Goal: Navigation & Orientation: Find specific page/section

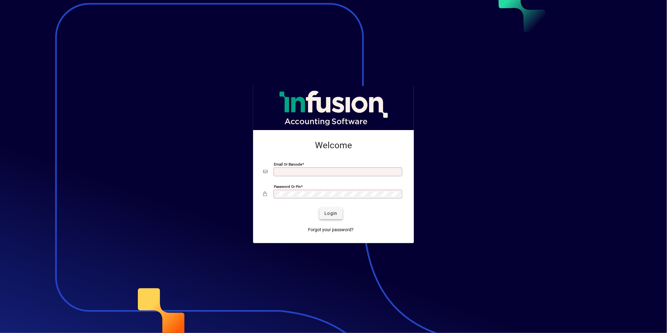
type input "**********"
click at [328, 213] on span "Login" at bounding box center [331, 213] width 13 height 7
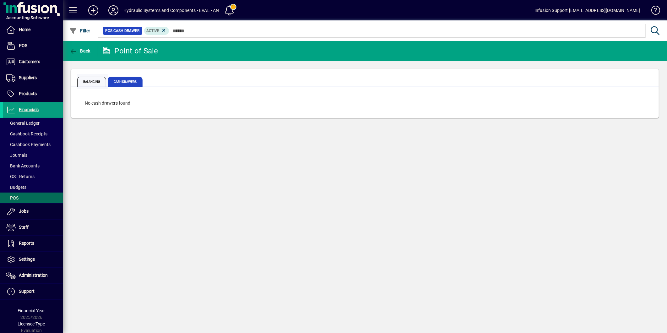
click at [96, 81] on span "Balancing" at bounding box center [91, 82] width 29 height 10
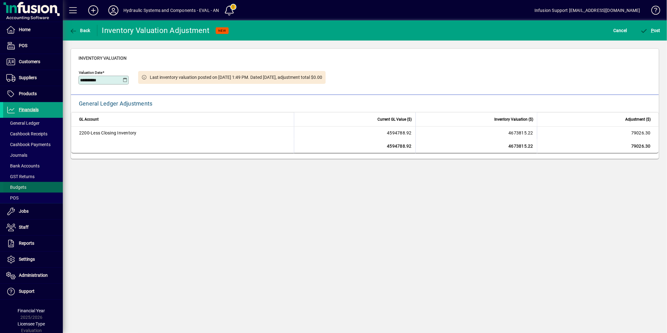
click at [23, 180] on span at bounding box center [33, 187] width 60 height 15
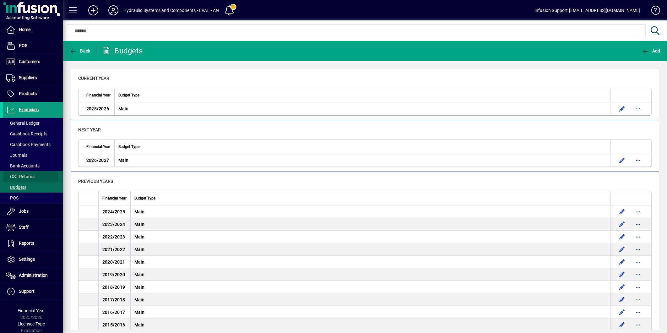
click at [24, 175] on span "GST Returns" at bounding box center [20, 176] width 28 height 5
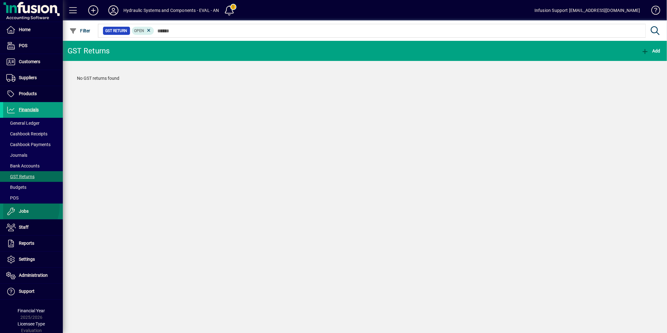
click at [22, 207] on span at bounding box center [33, 211] width 60 height 15
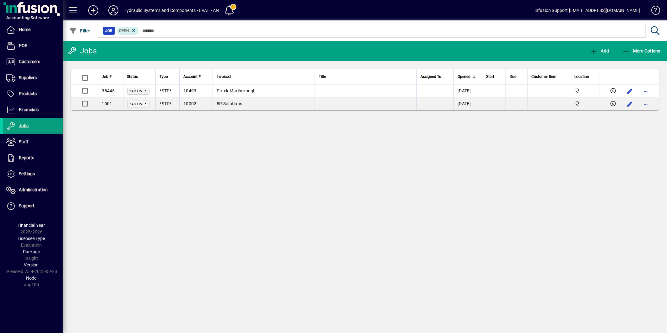
drag, startPoint x: 482, startPoint y: 217, endPoint x: 466, endPoint y: 208, distance: 18.2
click at [475, 212] on div "Jobs Add More Options Job # Status Type Account # Invoiced Title Assigned To Op…" at bounding box center [365, 187] width 605 height 292
click at [74, 25] on span "button" at bounding box center [80, 30] width 24 height 15
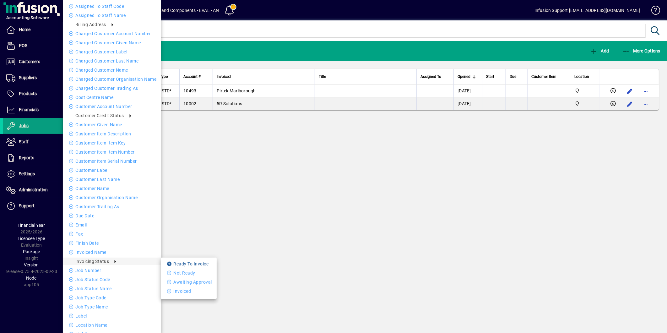
click at [189, 265] on li "Ready To Invoice" at bounding box center [189, 264] width 56 height 8
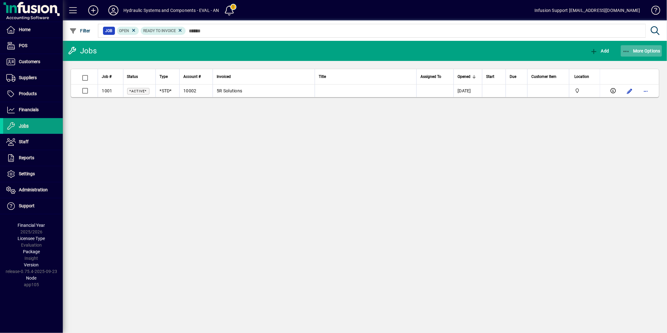
click at [639, 51] on span "More Options" at bounding box center [642, 50] width 38 height 5
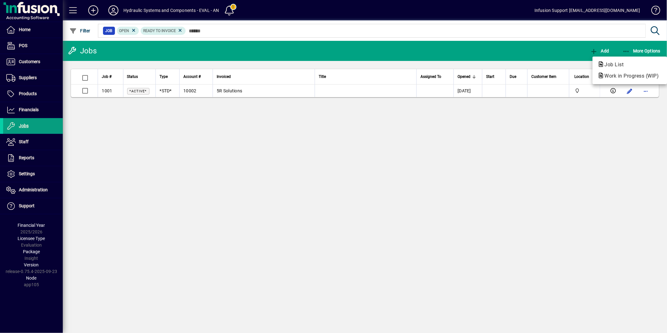
drag, startPoint x: 543, startPoint y: 225, endPoint x: 655, endPoint y: 203, distance: 114.6
click at [584, 214] on div at bounding box center [333, 166] width 667 height 333
drag, startPoint x: 343, startPoint y: 172, endPoint x: 423, endPoint y: 173, distance: 79.5
click at [343, 172] on div "Jobs Add More Options Job # Status Type Account # Invoiced Title Assigned To Op…" at bounding box center [365, 187] width 605 height 292
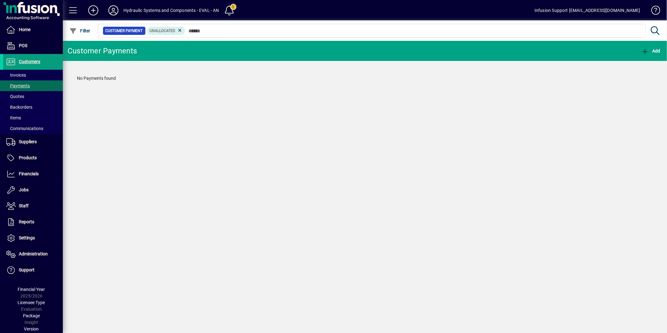
drag, startPoint x: 316, startPoint y: 148, endPoint x: 307, endPoint y: 135, distance: 15.9
click at [311, 142] on div "Customer Payments Add No Payments found" at bounding box center [365, 187] width 605 height 292
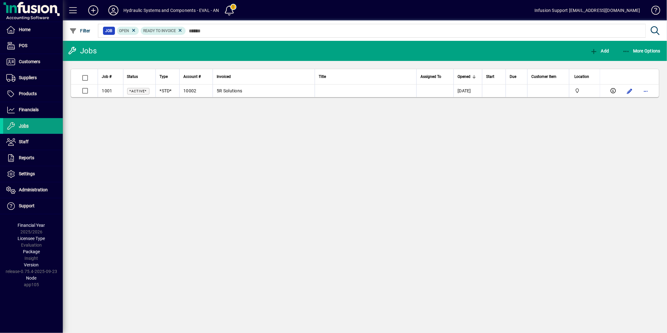
click at [114, 8] on icon at bounding box center [113, 10] width 13 height 10
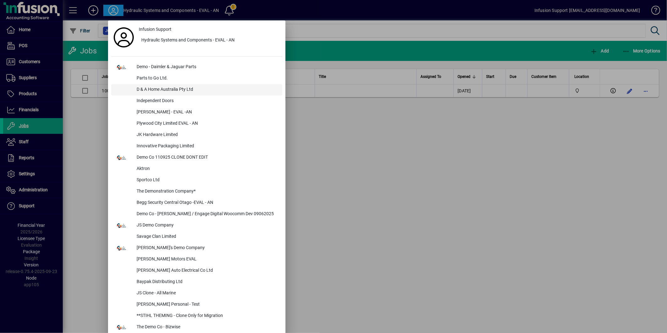
click at [152, 86] on div "D & A Home Australia Pty Ltd" at bounding box center [207, 89] width 151 height 11
